Goal: Feedback & Contribution: Contribute content

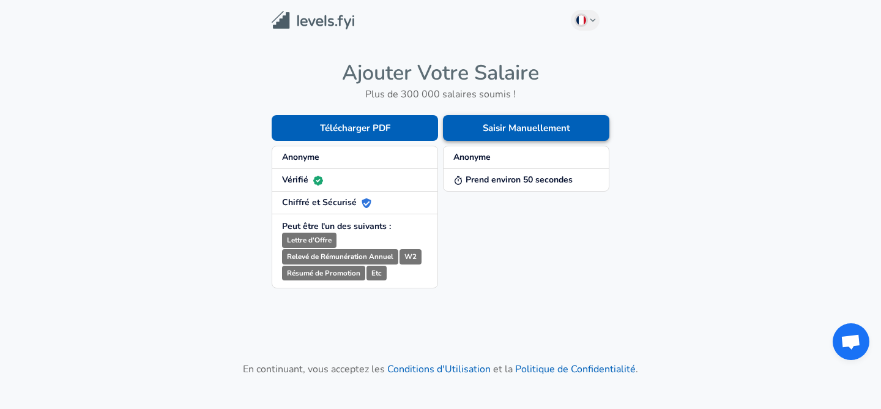
click at [538, 122] on button "Saisir Manuellement" at bounding box center [526, 128] width 166 height 26
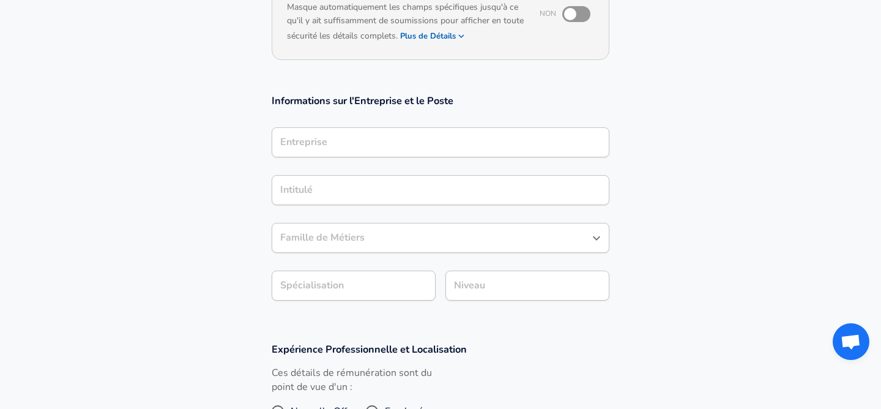
click at [489, 147] on div "Entreprise" at bounding box center [441, 142] width 338 height 30
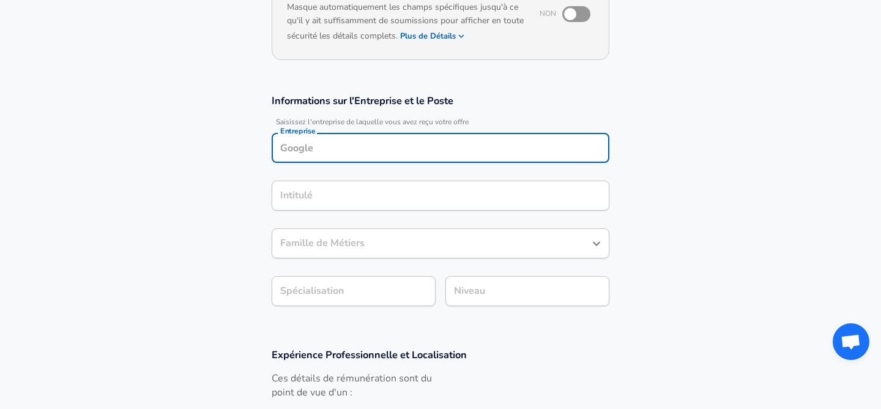
scroll to position [164, 0]
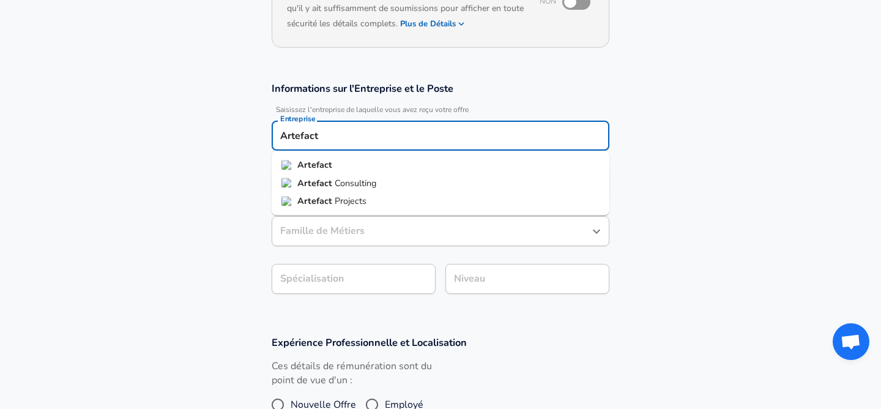
click at [350, 186] on span "Consulting" at bounding box center [356, 182] width 42 height 12
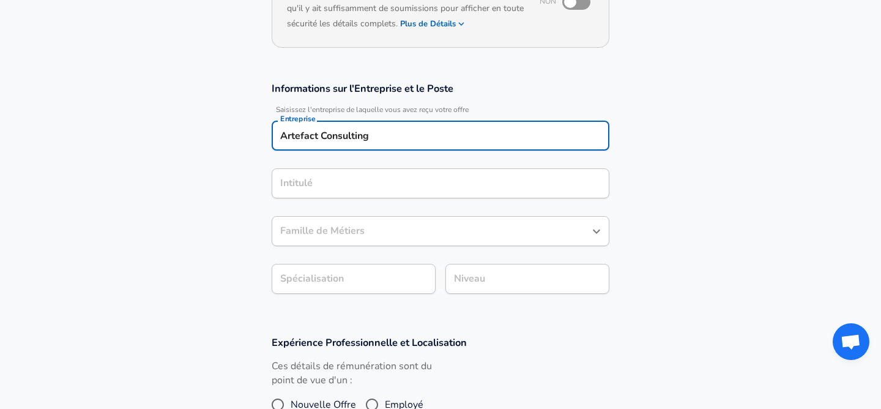
type input "Artefact Consulting"
click at [382, 183] on input "Intitulé" at bounding box center [440, 183] width 327 height 19
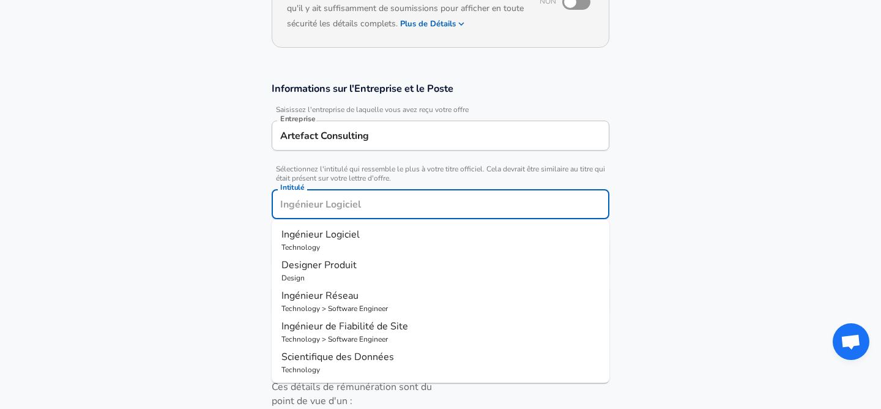
scroll to position [188, 0]
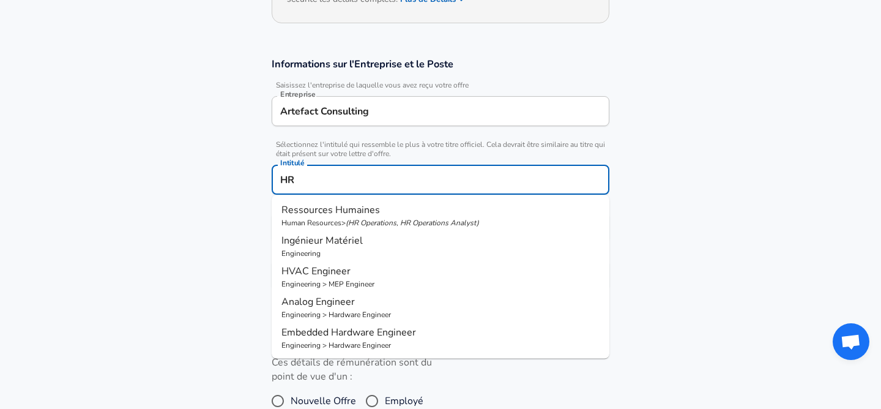
click at [376, 220] on p "( HR Operations, HR Operations Analyst )" at bounding box center [412, 223] width 133 height 10
type input "Ressources Humaines"
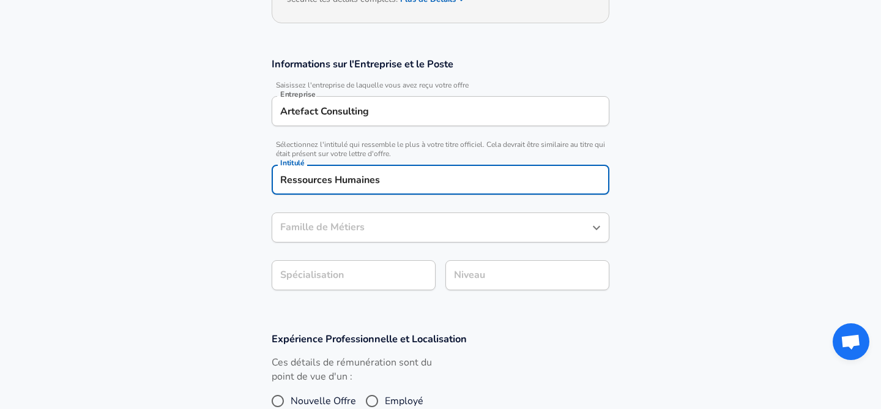
type input "Ressources Humaines"
click at [360, 229] on input "Ressources Humaines" at bounding box center [431, 227] width 308 height 19
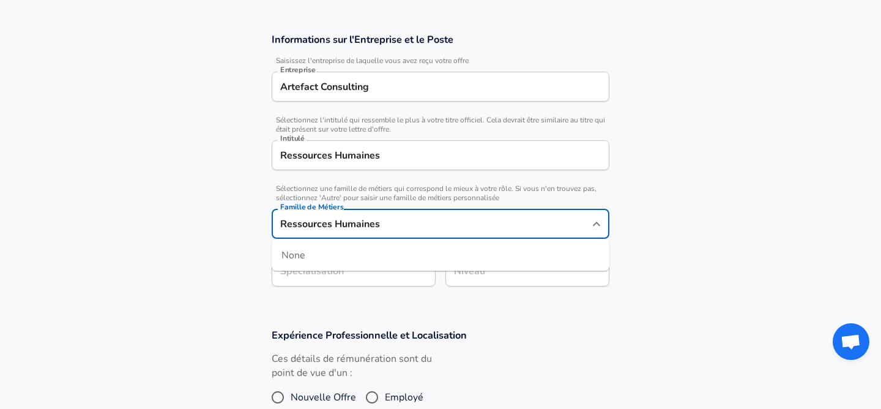
click at [213, 281] on section "Informations sur l'Entreprise et le Poste Saisissez l'entreprise de laquelle vo…" at bounding box center [440, 165] width 881 height 295
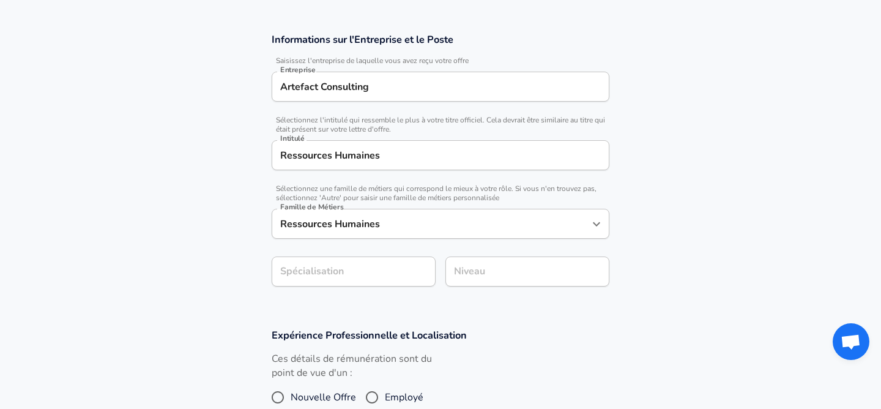
click at [346, 268] on section "Informations sur l'Entreprise et le Poste Saisissez l'entreprise de laquelle vo…" at bounding box center [440, 165] width 881 height 295
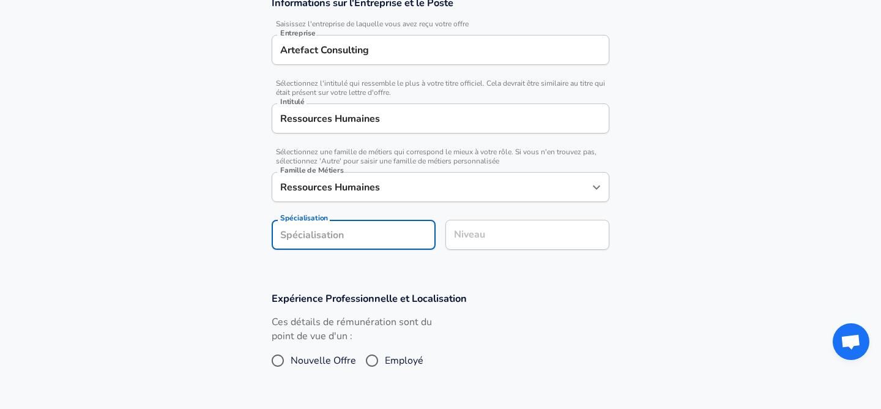
scroll to position [336, 0]
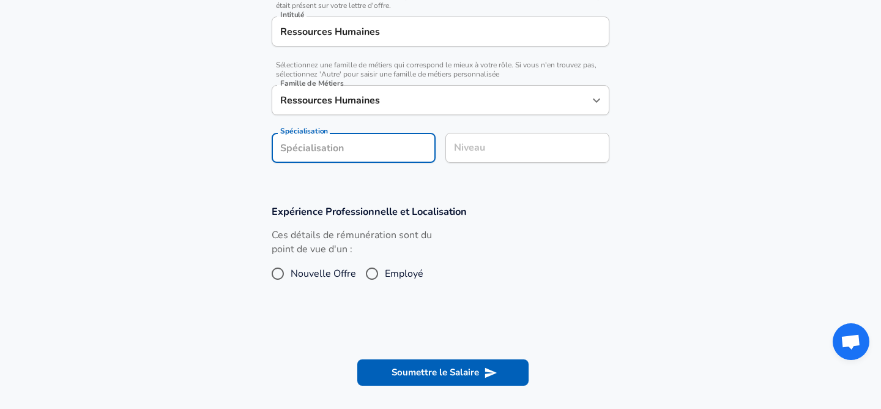
click at [372, 275] on input "Employé" at bounding box center [372, 274] width 26 height 20
radio input "true"
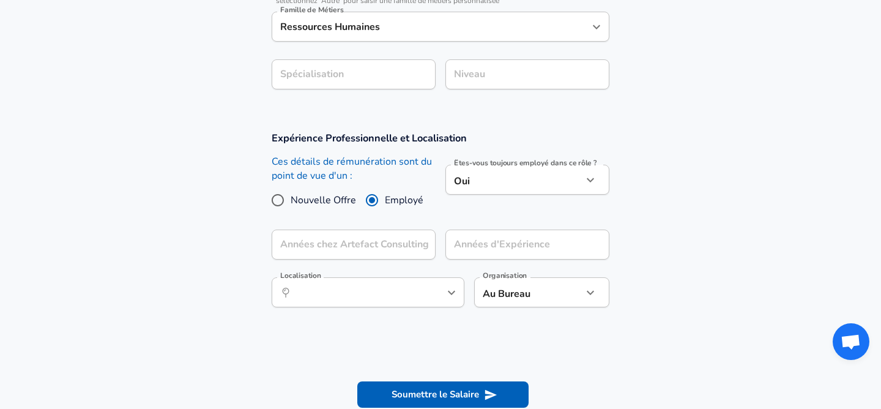
scroll to position [434, 0]
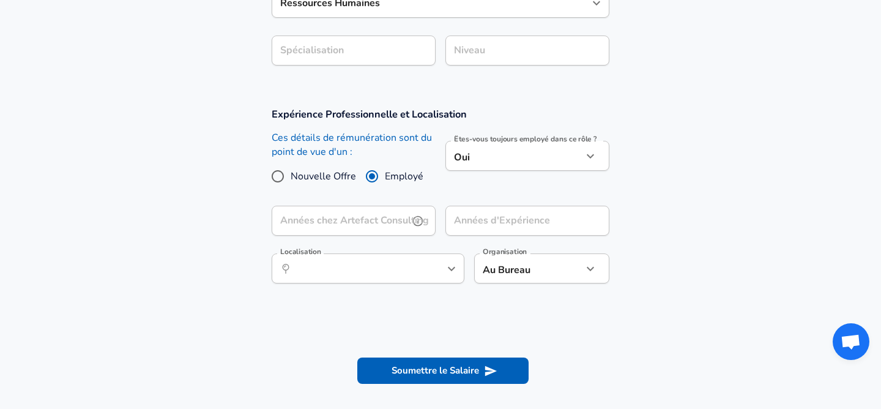
click at [398, 224] on input "Années chez Artefact Consulting" at bounding box center [340, 220] width 137 height 30
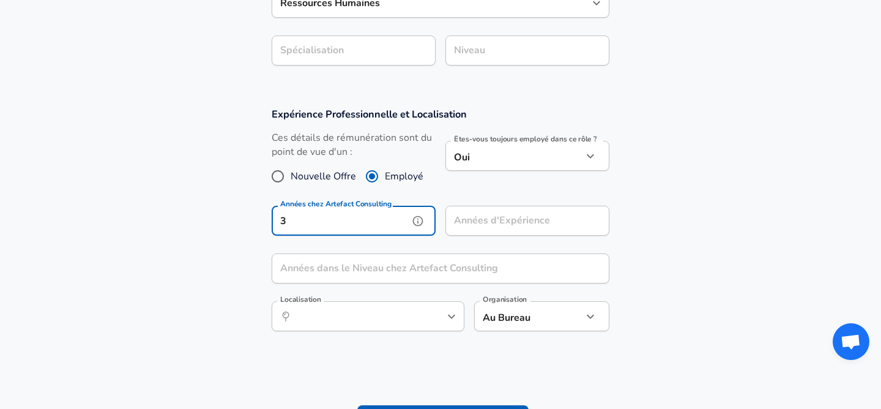
type input "3"
click at [553, 217] on input "Années d'Expérience" at bounding box center [513, 220] width 137 height 30
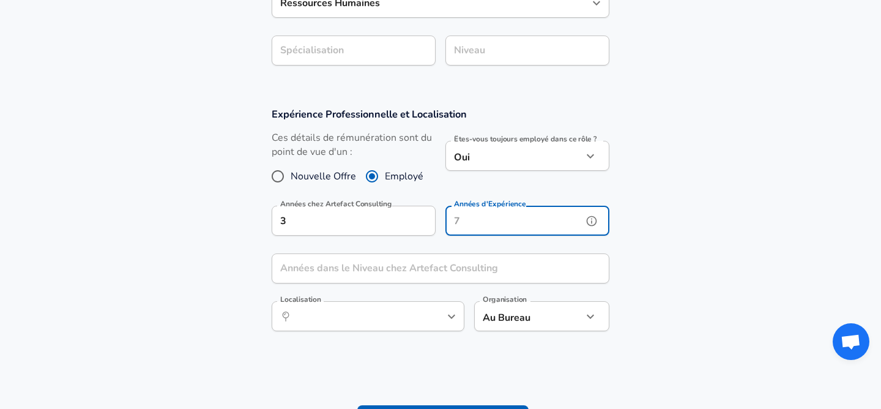
type input "5"
click at [487, 246] on div "Expérience Professionnelle et Localisation Ces détails de rémunération sont du …" at bounding box center [440, 223] width 367 height 232
click at [466, 263] on div "Années dans le Niveau chez Artefact Consulting Années dans le Niveau chez Artef…" at bounding box center [441, 269] width 338 height 33
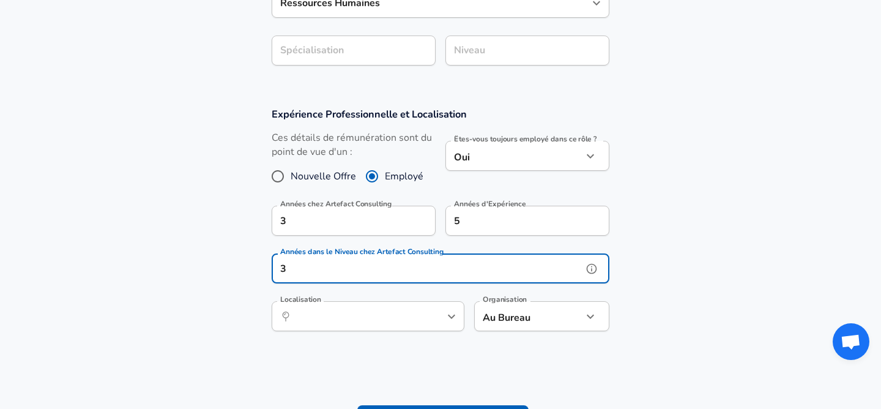
click at [408, 331] on div "Localisation ​ Localisation" at bounding box center [368, 317] width 193 height 33
type input "3"
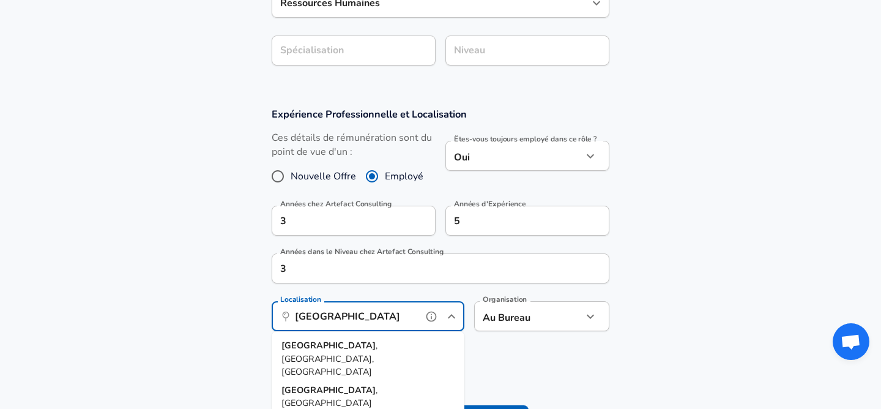
click at [385, 338] on li "[GEOGRAPHIC_DATA] , [GEOGRAPHIC_DATA], [GEOGRAPHIC_DATA]" at bounding box center [368, 358] width 193 height 45
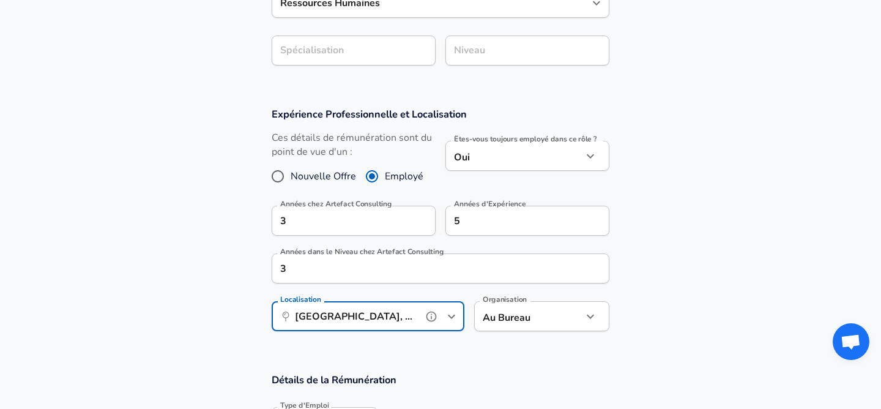
type input "[GEOGRAPHIC_DATA], [GEOGRAPHIC_DATA], [GEOGRAPHIC_DATA]"
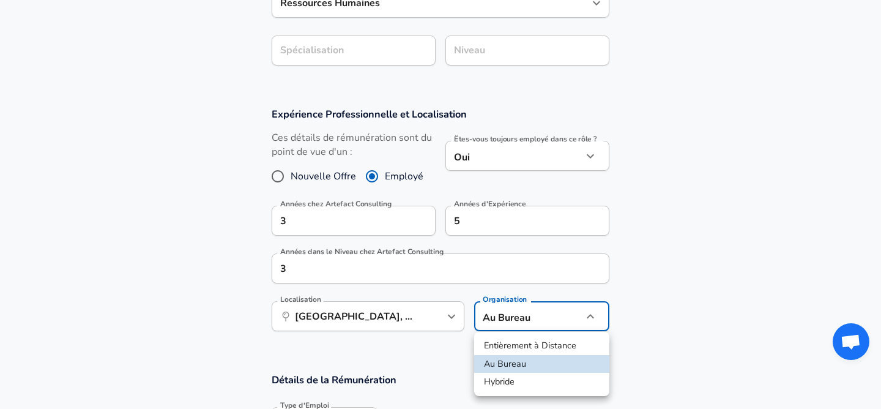
click at [527, 375] on li "Hybride" at bounding box center [541, 381] width 135 height 18
type input "hybrid"
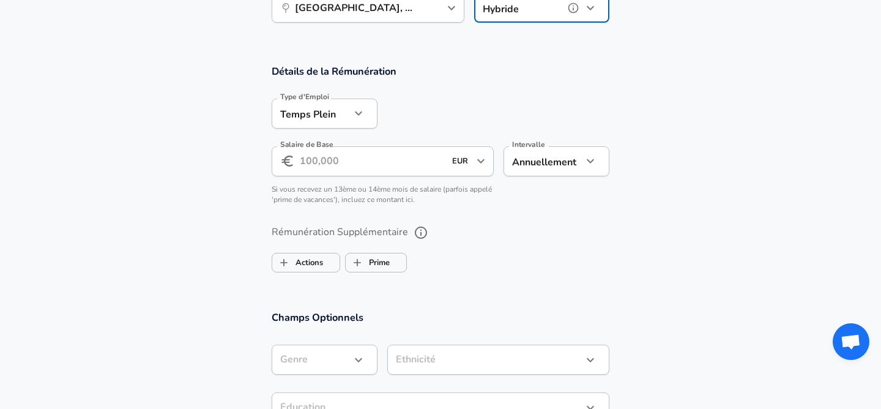
scroll to position [763, 0]
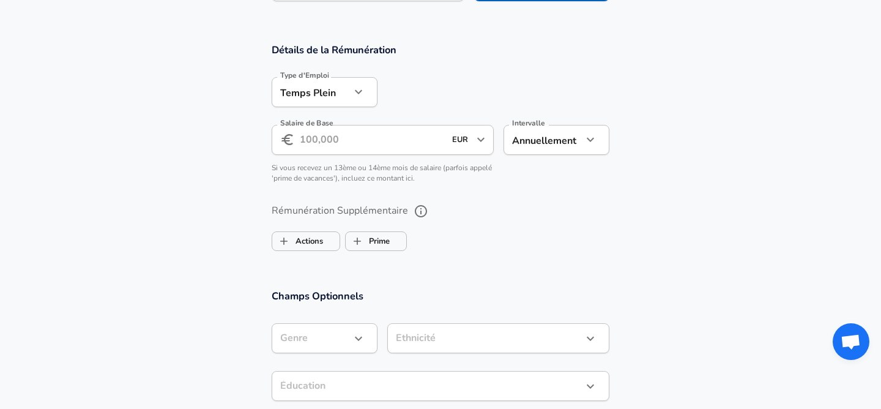
click at [390, 145] on input "Salaire de Base" at bounding box center [372, 140] width 145 height 30
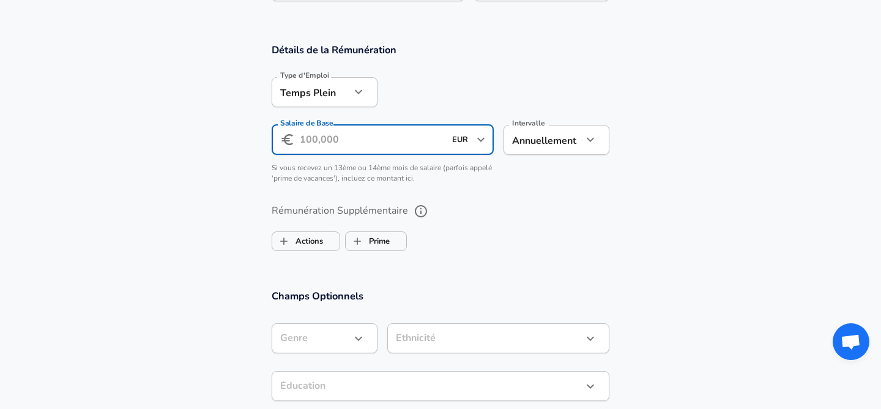
type input "4"
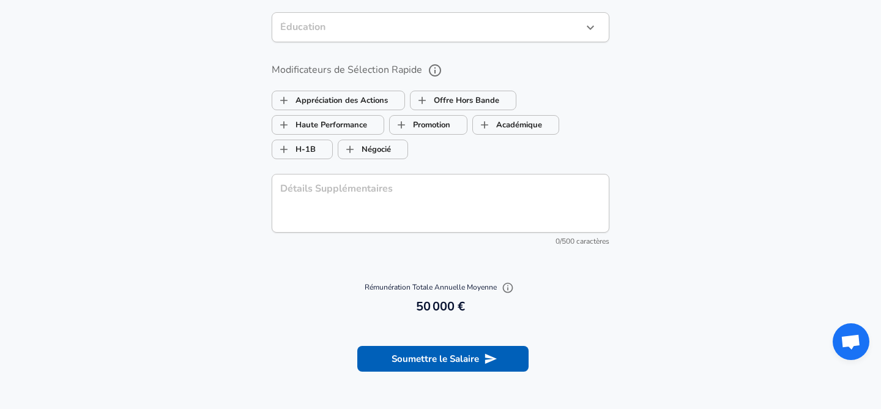
scroll to position [1146, 0]
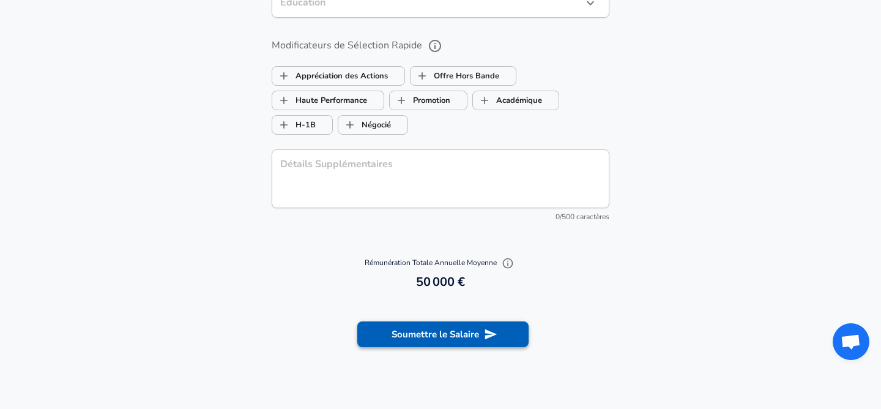
type input "50.000"
click at [445, 333] on button "Soumettre le Salaire" at bounding box center [442, 334] width 171 height 26
